Goal: Task Accomplishment & Management: Use online tool/utility

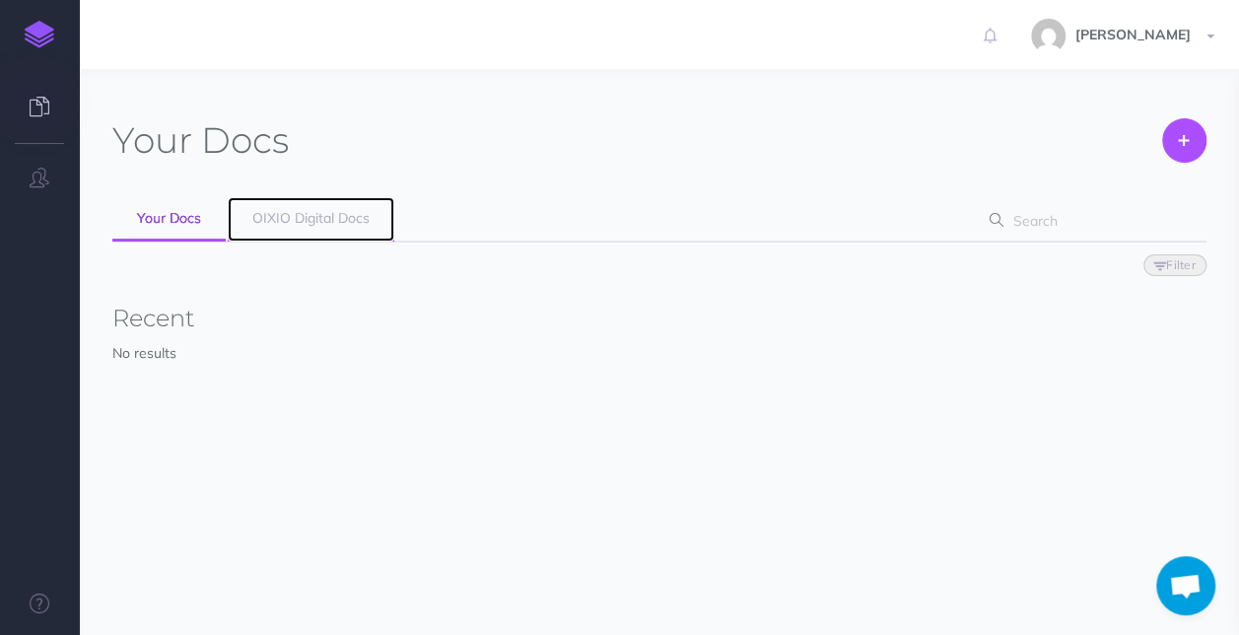
click at [262, 227] on link "OIXIO Digital Docs" at bounding box center [311, 219] width 167 height 44
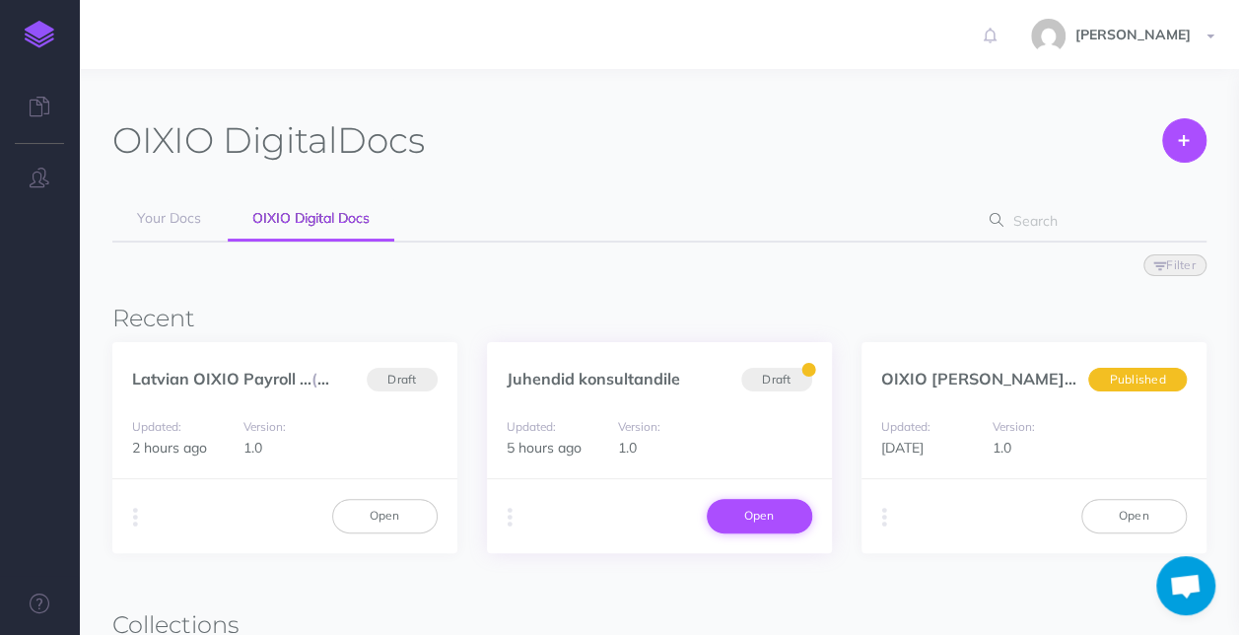
click at [754, 521] on link "Open" at bounding box center [759, 516] width 105 height 34
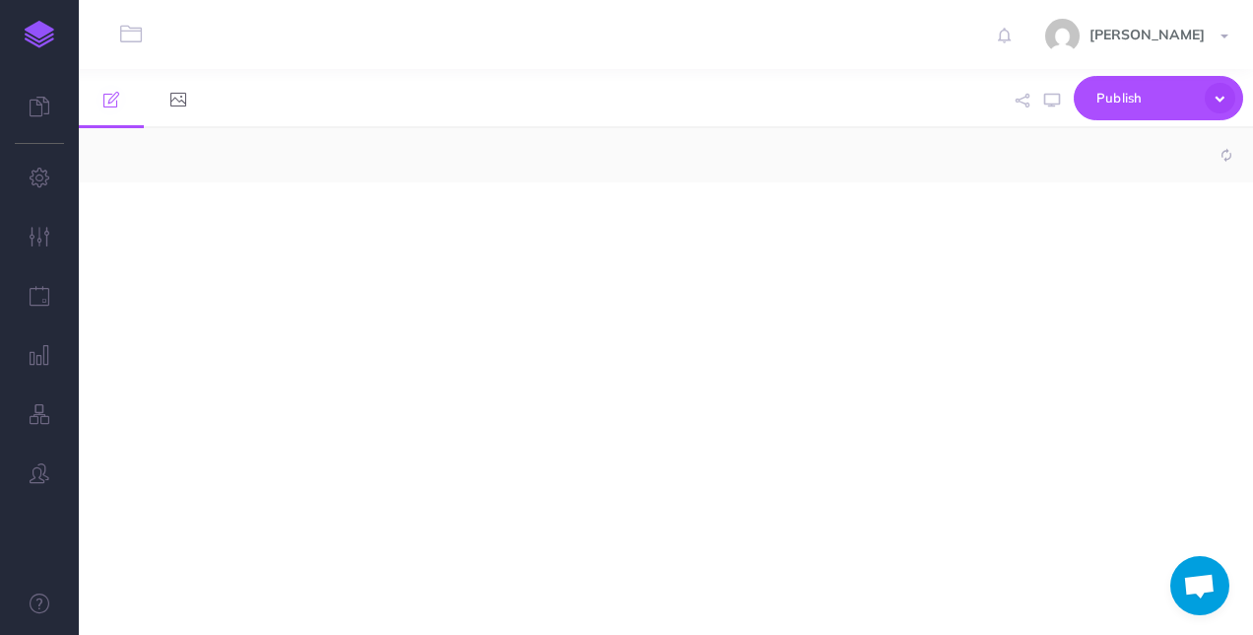
select select "null"
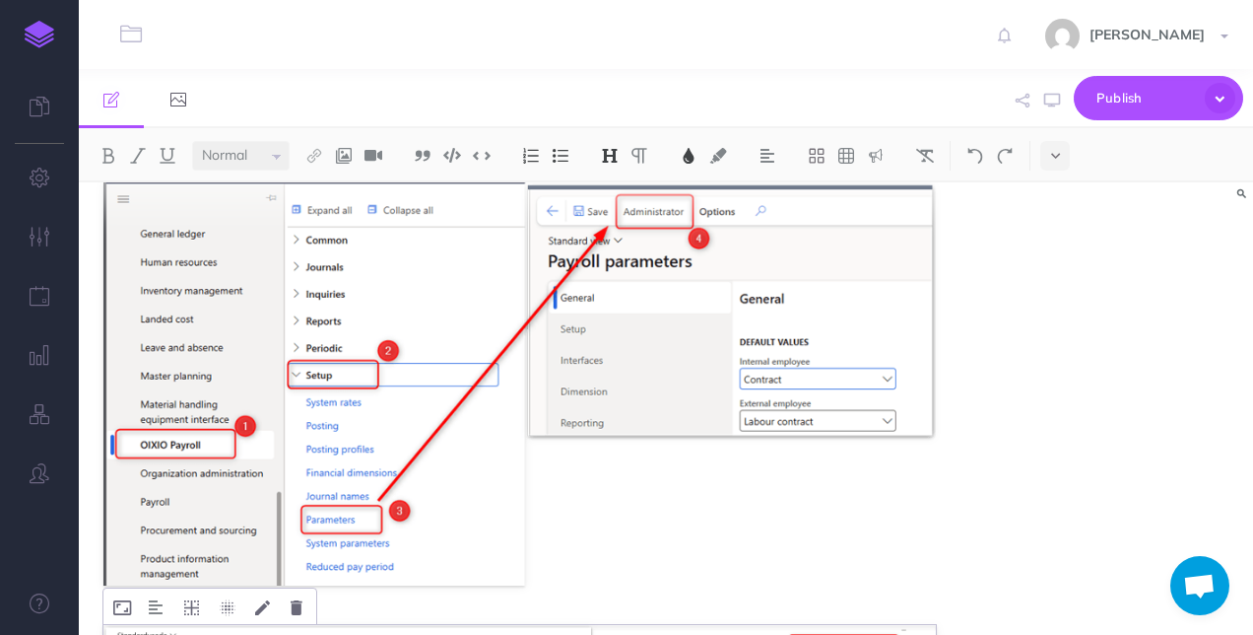
scroll to position [796, 0]
